Goal: Information Seeking & Learning: Learn about a topic

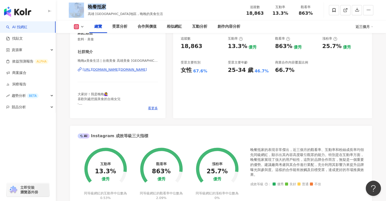
scroll to position [178, 0]
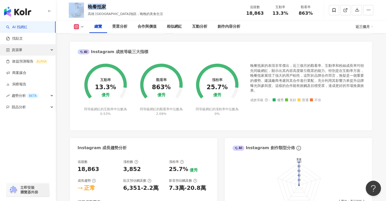
click at [20, 50] on span "資源庫" at bounding box center [17, 49] width 11 height 11
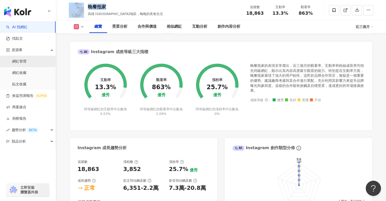
click at [21, 61] on link "網紅管理" at bounding box center [19, 61] width 14 height 5
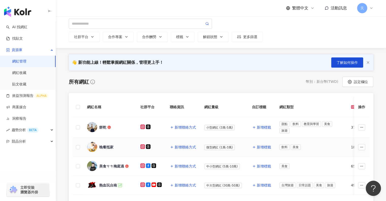
scroll to position [51, 0]
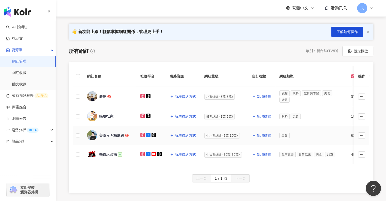
click at [115, 133] on div "美食ㄘㄘ梅庭過" at bounding box center [111, 135] width 25 height 5
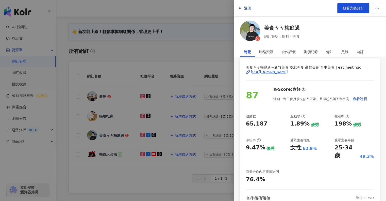
scroll to position [0, 0]
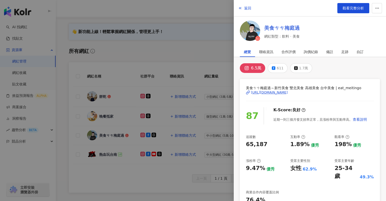
click at [284, 27] on link "美食ㄘㄘ梅庭過" at bounding box center [282, 27] width 36 height 7
click at [107, 115] on div at bounding box center [193, 100] width 386 height 201
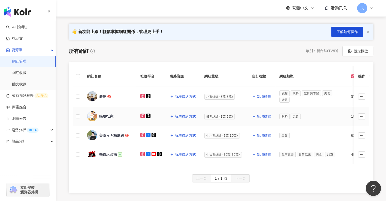
click at [106, 115] on div "晚餐抵家" at bounding box center [106, 116] width 14 height 5
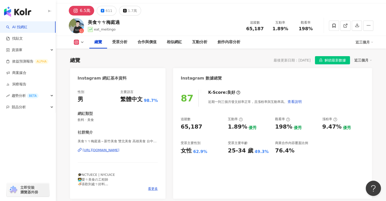
scroll to position [51, 0]
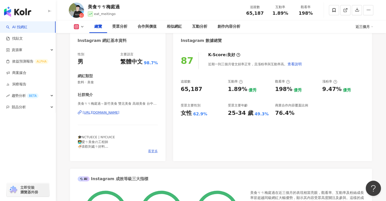
click at [152, 151] on span "看更多" at bounding box center [153, 151] width 10 height 5
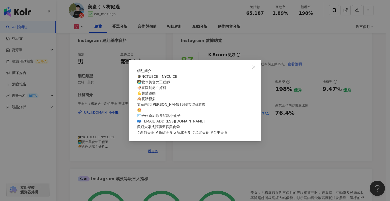
click at [254, 65] on icon "close" at bounding box center [253, 66] width 3 height 3
